Goal: Task Accomplishment & Management: Manage account settings

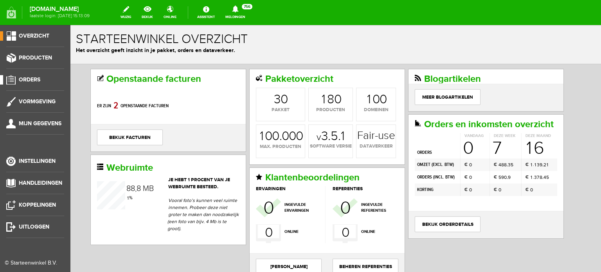
click at [34, 80] on span "Orders" at bounding box center [30, 79] width 22 height 7
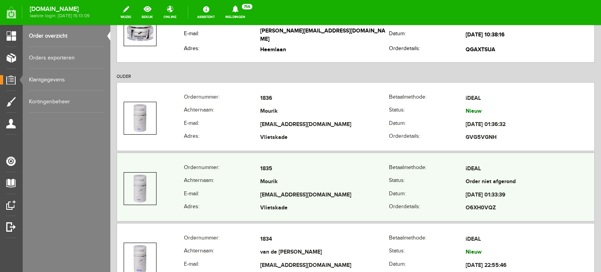
scroll to position [509, 0]
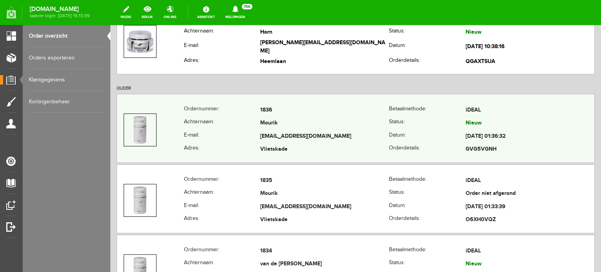
click at [277, 122] on td "Mourik" at bounding box center [324, 123] width 129 height 13
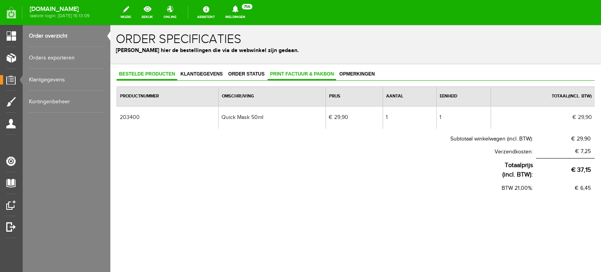
click at [306, 72] on span "Print factuur & pakbon" at bounding box center [302, 73] width 68 height 5
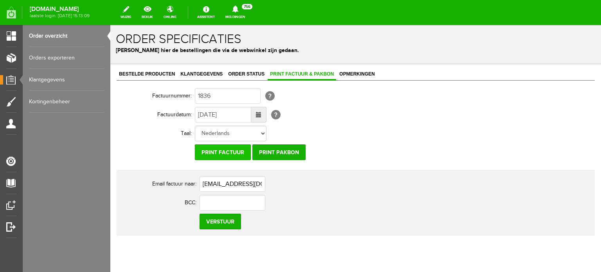
click at [226, 148] on input "Print factuur" at bounding box center [223, 152] width 56 height 16
click at [219, 150] on input "Print factuur" at bounding box center [223, 152] width 56 height 16
click at [232, 154] on input "Print factuur" at bounding box center [223, 152] width 56 height 16
click at [216, 150] on input "Print factuur" at bounding box center [223, 152] width 56 height 16
click at [222, 149] on input "Print factuur" at bounding box center [223, 152] width 56 height 16
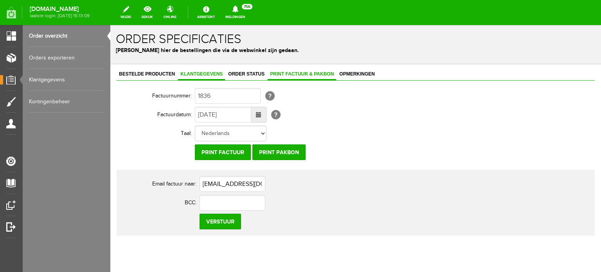
click at [194, 74] on span "Klantgegevens" at bounding box center [201, 73] width 47 height 5
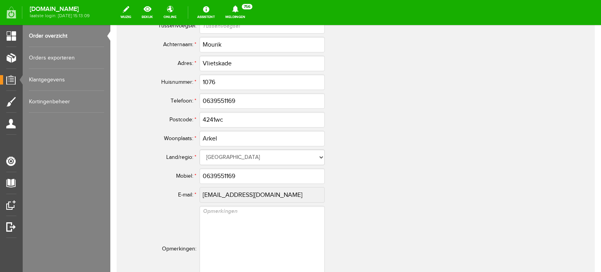
scroll to position [391, 0]
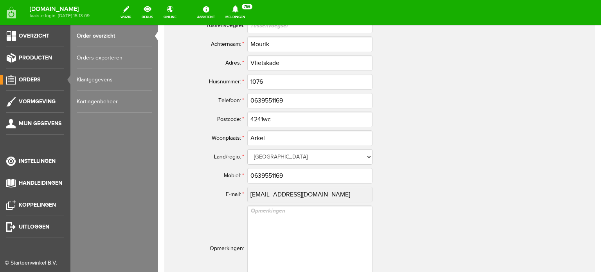
click at [31, 78] on span "Orders" at bounding box center [30, 79] width 22 height 7
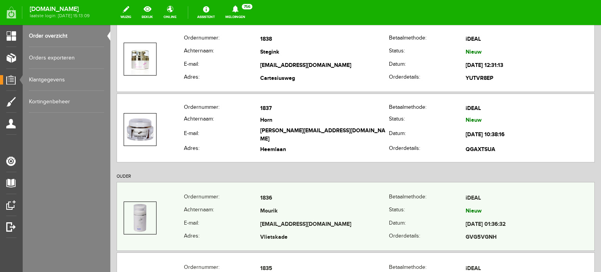
scroll to position [430, 0]
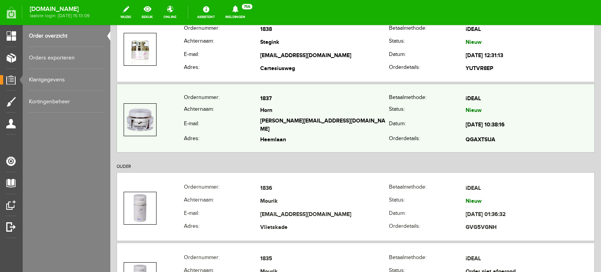
click at [271, 108] on td "Horn" at bounding box center [324, 110] width 129 height 11
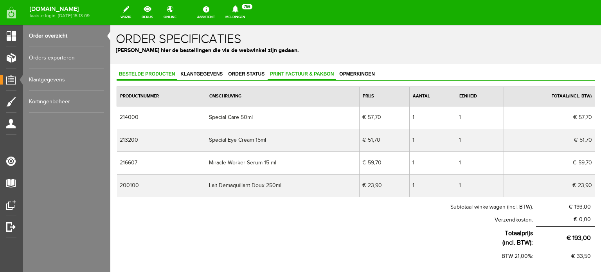
click at [305, 70] on link "Print factuur & pakbon" at bounding box center [302, 74] width 68 height 11
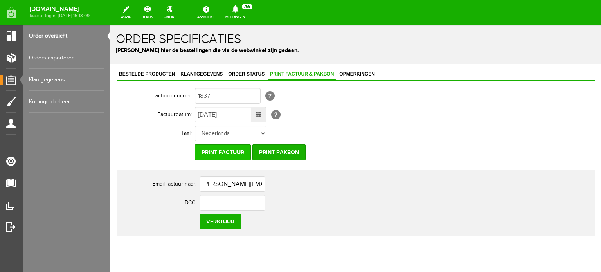
click at [216, 148] on input "Print factuur" at bounding box center [223, 152] width 56 height 16
click at [205, 72] on span "Klantgegevens" at bounding box center [201, 73] width 47 height 5
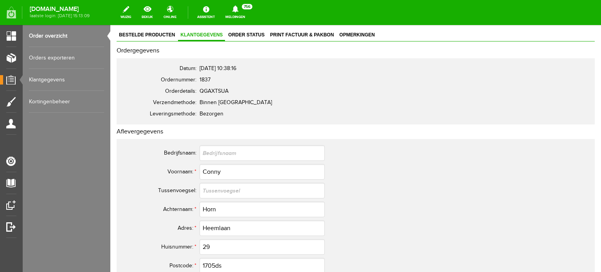
scroll to position [39, 0]
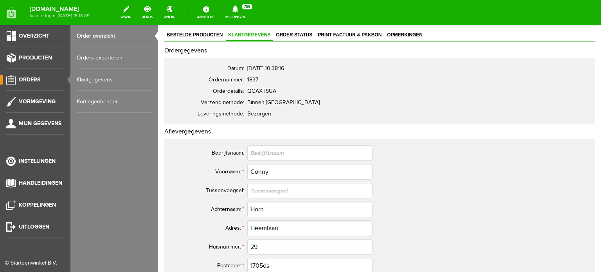
click at [33, 78] on span "Orders" at bounding box center [30, 79] width 22 height 7
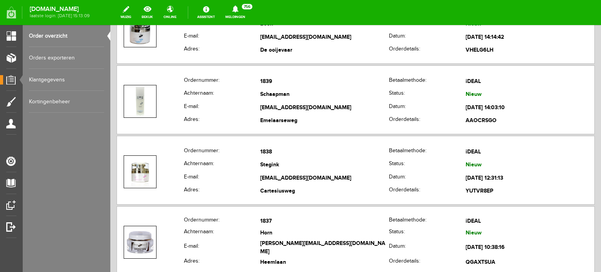
scroll to position [313, 0]
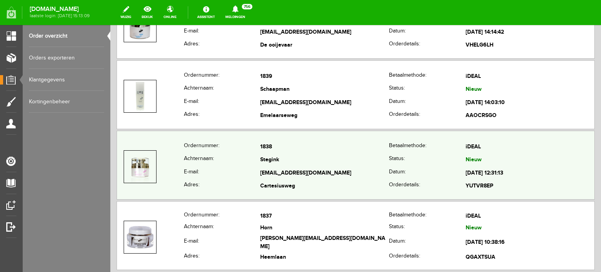
click at [277, 167] on td "[EMAIL_ADDRESS][DOMAIN_NAME]" at bounding box center [324, 173] width 129 height 13
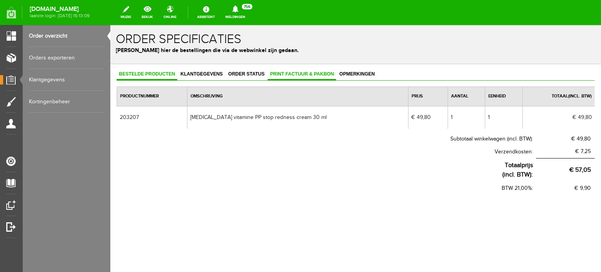
click at [302, 69] on link "Print factuur & pakbon" at bounding box center [302, 74] width 68 height 11
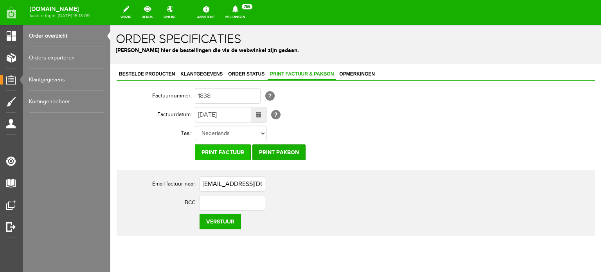
click at [232, 149] on input "Print factuur" at bounding box center [223, 152] width 56 height 16
click at [204, 73] on span "Klantgegevens" at bounding box center [201, 73] width 47 height 5
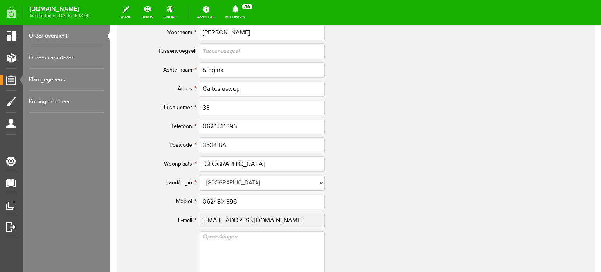
scroll to position [430, 0]
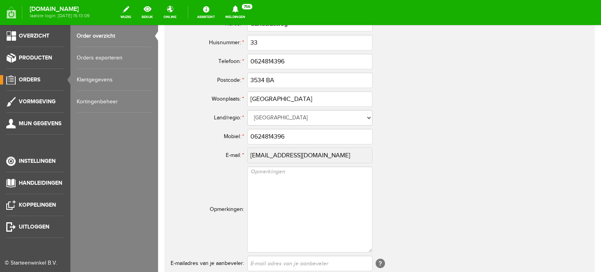
click at [25, 78] on span "Orders" at bounding box center [30, 79] width 22 height 7
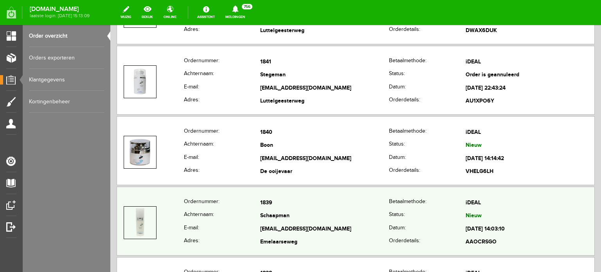
scroll to position [196, 0]
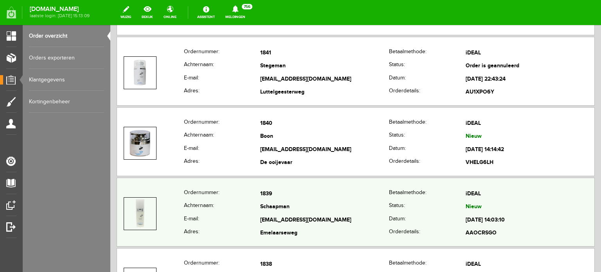
click at [271, 207] on td "Schaapman" at bounding box center [324, 207] width 129 height 13
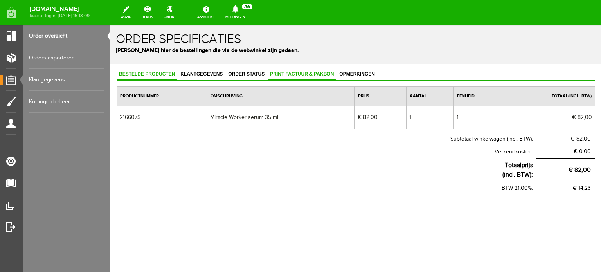
click at [304, 73] on span "Print factuur & pakbon" at bounding box center [302, 73] width 68 height 5
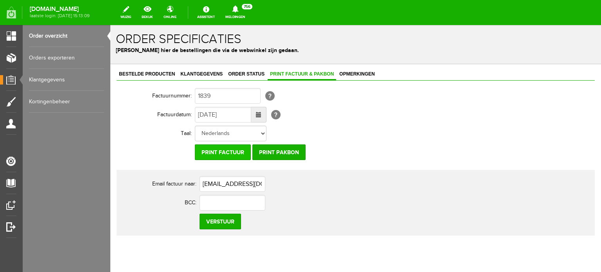
click at [226, 151] on input "Print factuur" at bounding box center [223, 152] width 56 height 16
click at [188, 73] on span "Klantgegevens" at bounding box center [201, 73] width 47 height 5
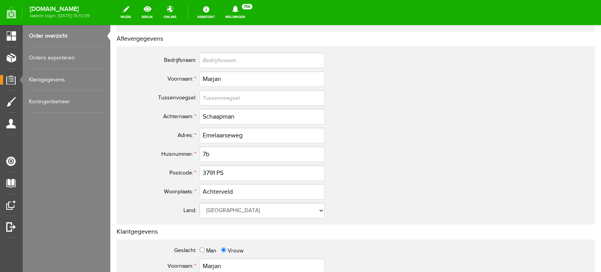
scroll to position [125, 0]
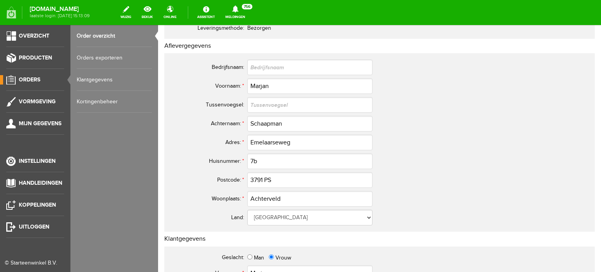
click at [28, 78] on span "Orders" at bounding box center [30, 79] width 22 height 7
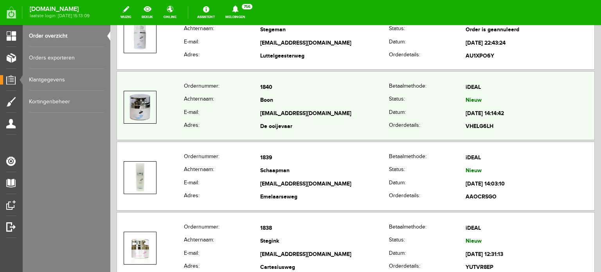
scroll to position [235, 0]
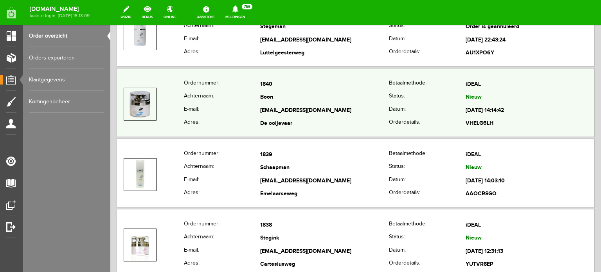
click at [266, 95] on td "Boon" at bounding box center [324, 97] width 129 height 13
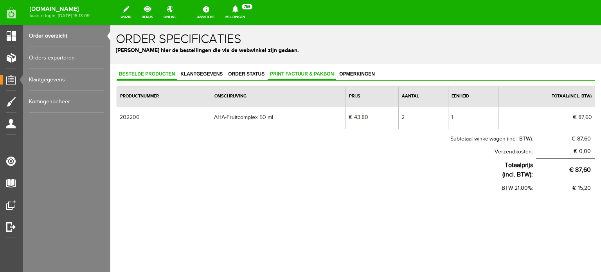
click at [313, 73] on span "Print factuur & pakbon" at bounding box center [302, 73] width 68 height 5
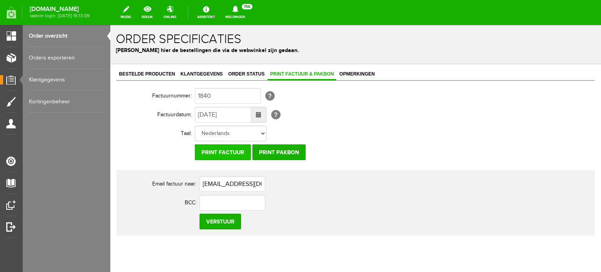
click at [223, 150] on input "Print factuur" at bounding box center [223, 152] width 56 height 16
click at [197, 73] on span "Klantgegevens" at bounding box center [201, 73] width 47 height 5
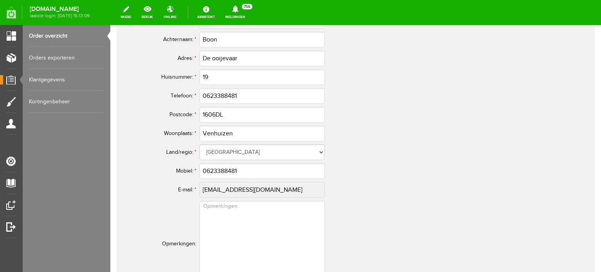
scroll to position [430, 0]
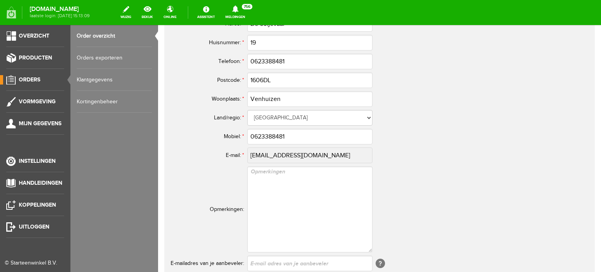
click at [29, 78] on span "Orders" at bounding box center [30, 79] width 22 height 7
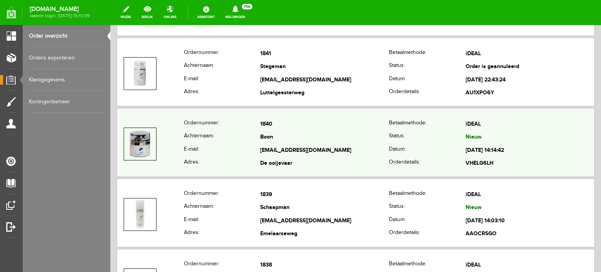
scroll to position [196, 0]
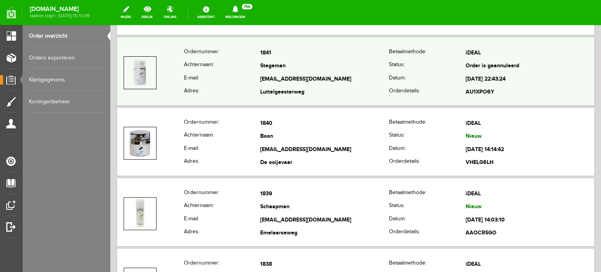
click at [276, 69] on td "Stegeman" at bounding box center [324, 66] width 129 height 13
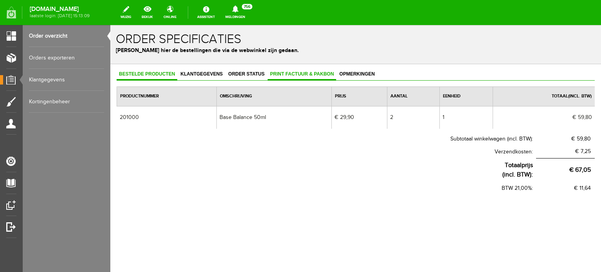
click at [306, 72] on span "Print factuur & pakbon" at bounding box center [302, 73] width 68 height 5
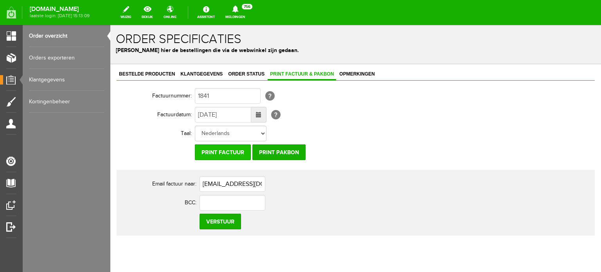
click at [224, 151] on input "Print factuur" at bounding box center [223, 152] width 56 height 16
click at [226, 152] on input "Print factuur" at bounding box center [223, 152] width 56 height 16
click at [209, 73] on span "Klantgegevens" at bounding box center [201, 73] width 47 height 5
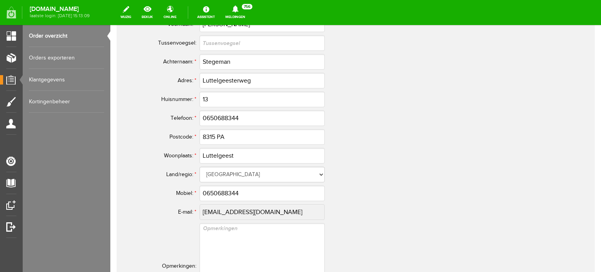
scroll to position [430, 0]
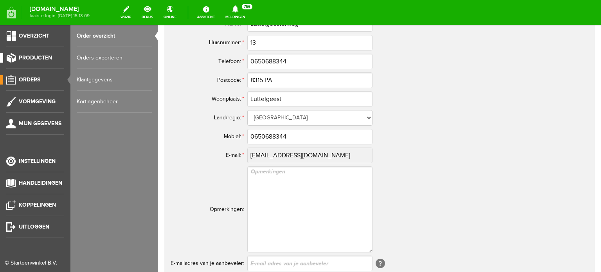
click at [36, 54] on link "Producten" at bounding box center [32, 57] width 64 height 9
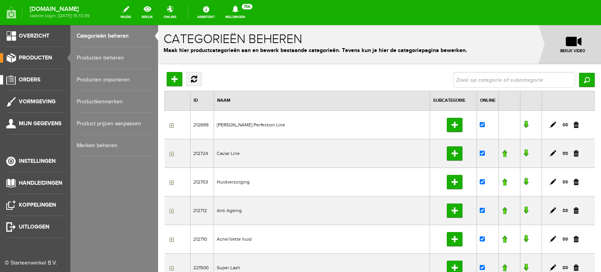
click at [32, 79] on span "Orders" at bounding box center [30, 79] width 22 height 7
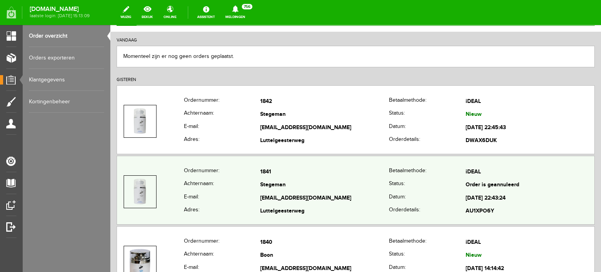
scroll to position [78, 0]
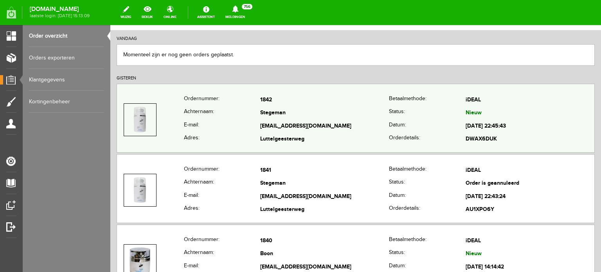
click at [266, 117] on td "Stegeman" at bounding box center [324, 113] width 129 height 13
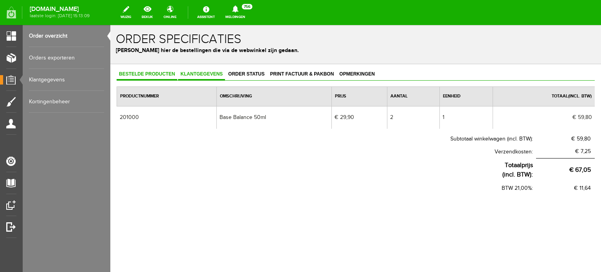
click at [203, 70] on link "Klantgegevens" at bounding box center [201, 74] width 47 height 11
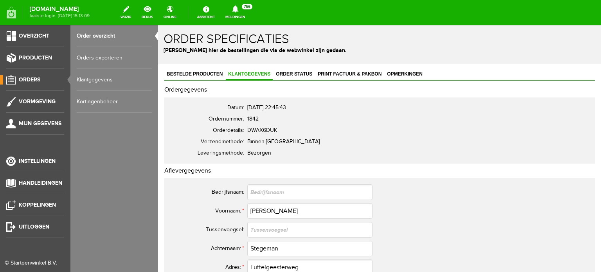
click at [34, 78] on span "Orders" at bounding box center [30, 79] width 22 height 7
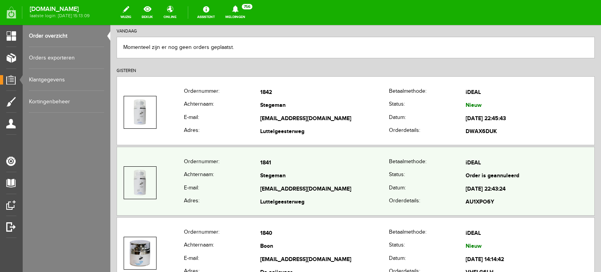
scroll to position [117, 0]
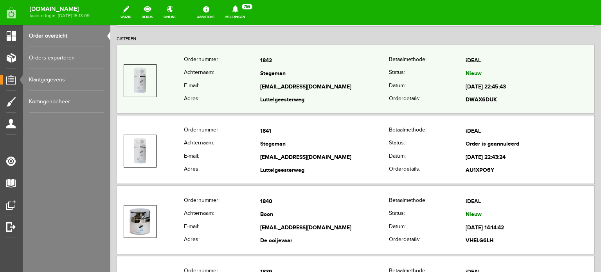
click at [264, 76] on td "Stegeman" at bounding box center [324, 74] width 129 height 13
